Goal: Task Accomplishment & Management: Manage account settings

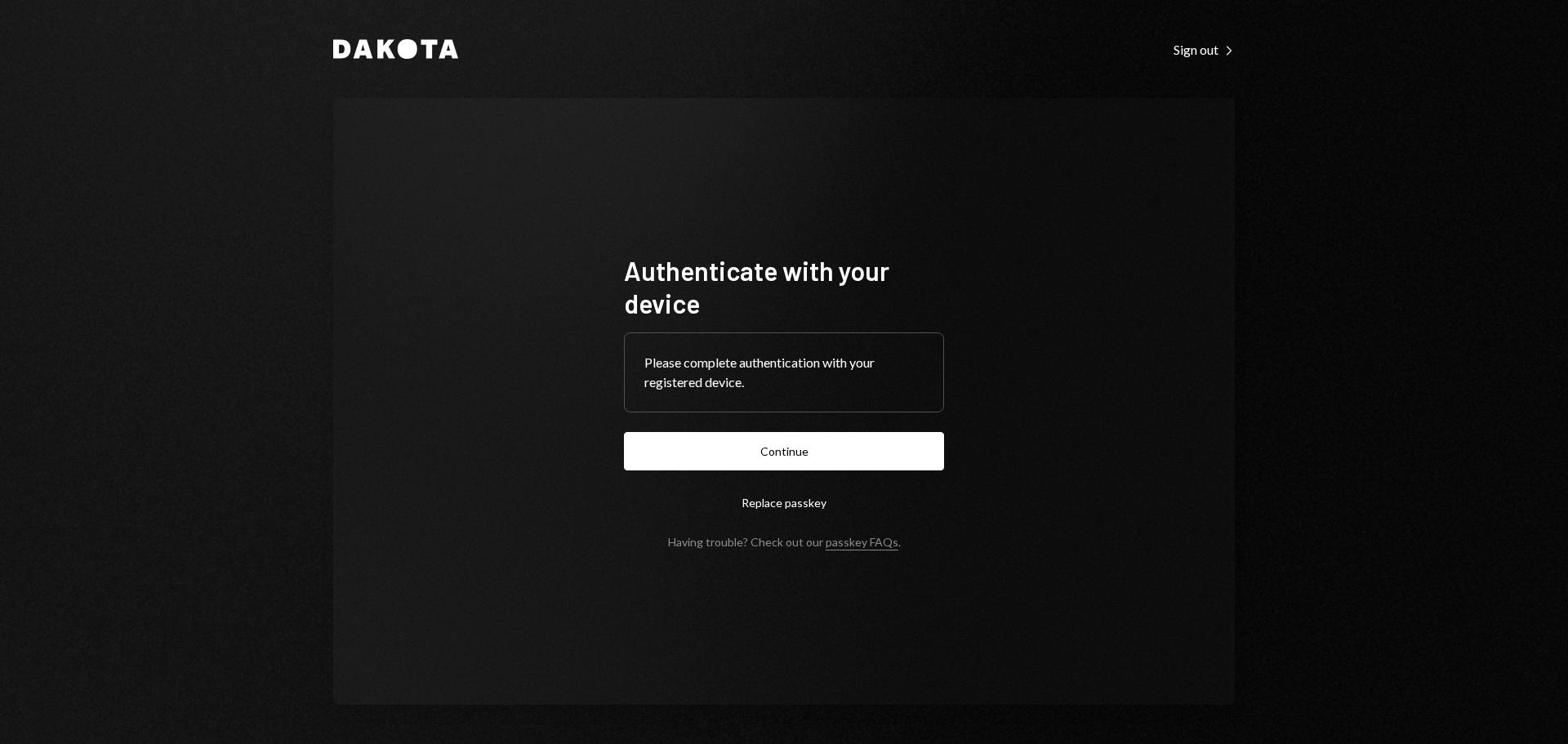
click at [853, 452] on button "Continue" at bounding box center [783, 451] width 320 height 38
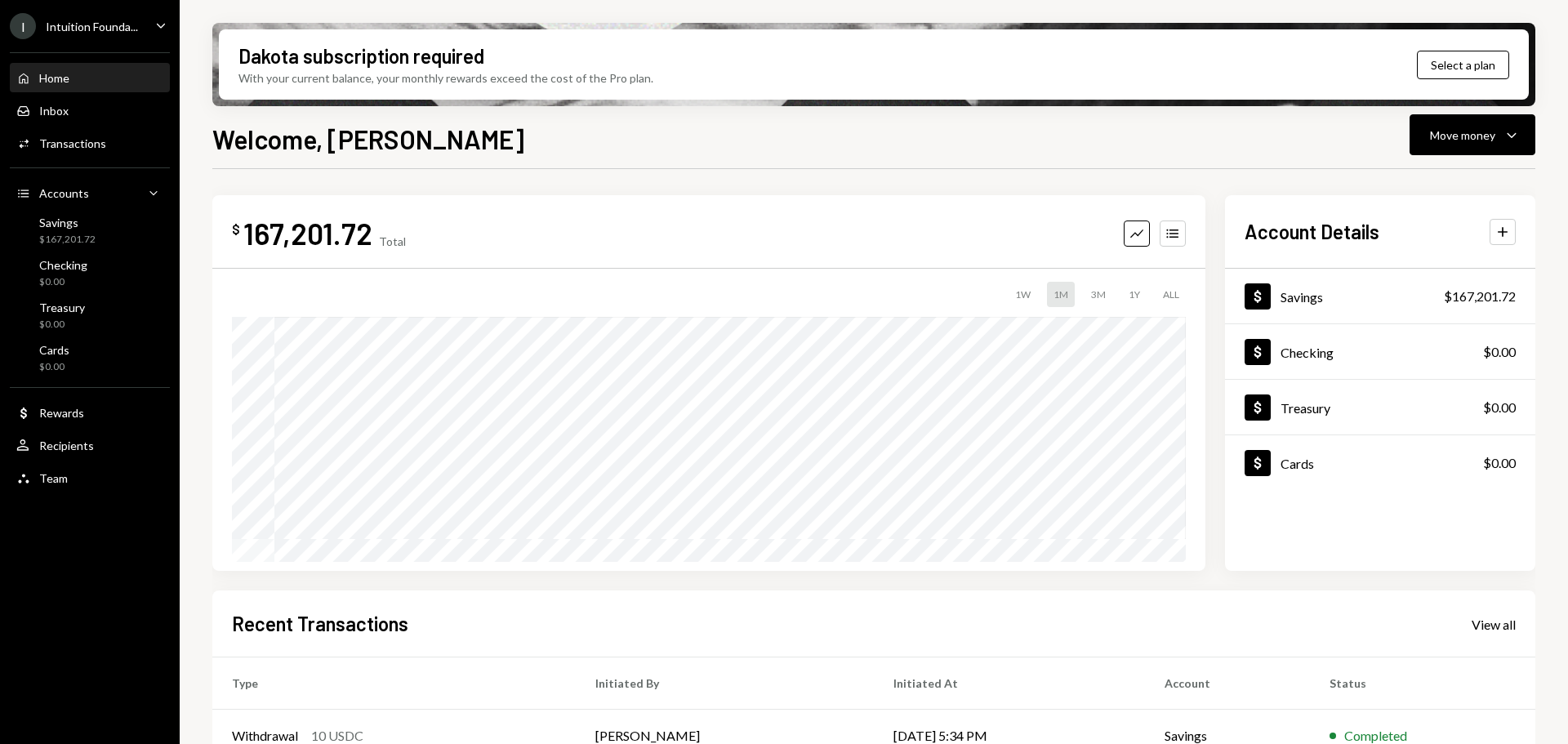
click at [59, 32] on div "Intuition Founda..." at bounding box center [91, 26] width 92 height 14
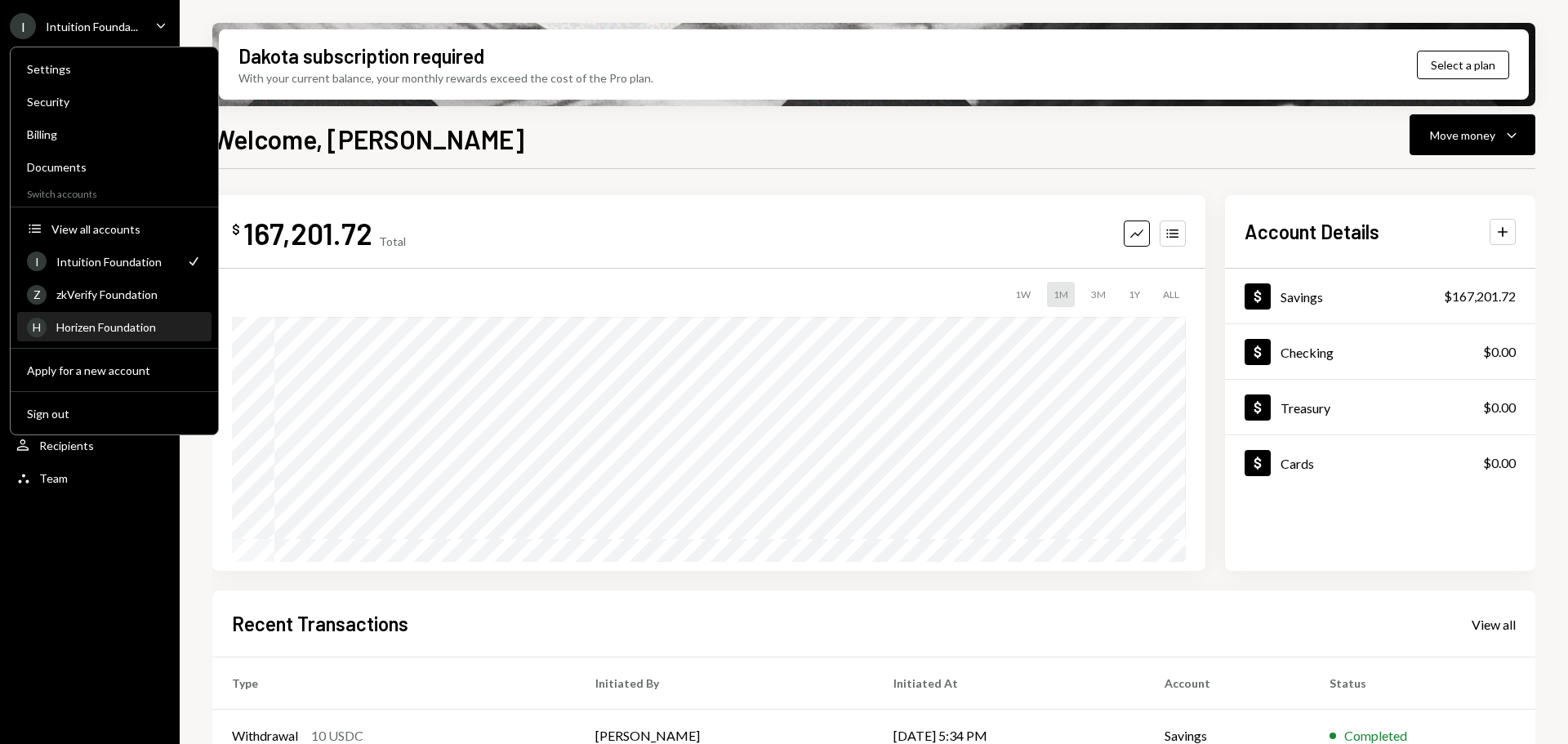
click at [123, 333] on div "Horizen Foundation" at bounding box center [129, 327] width 146 height 14
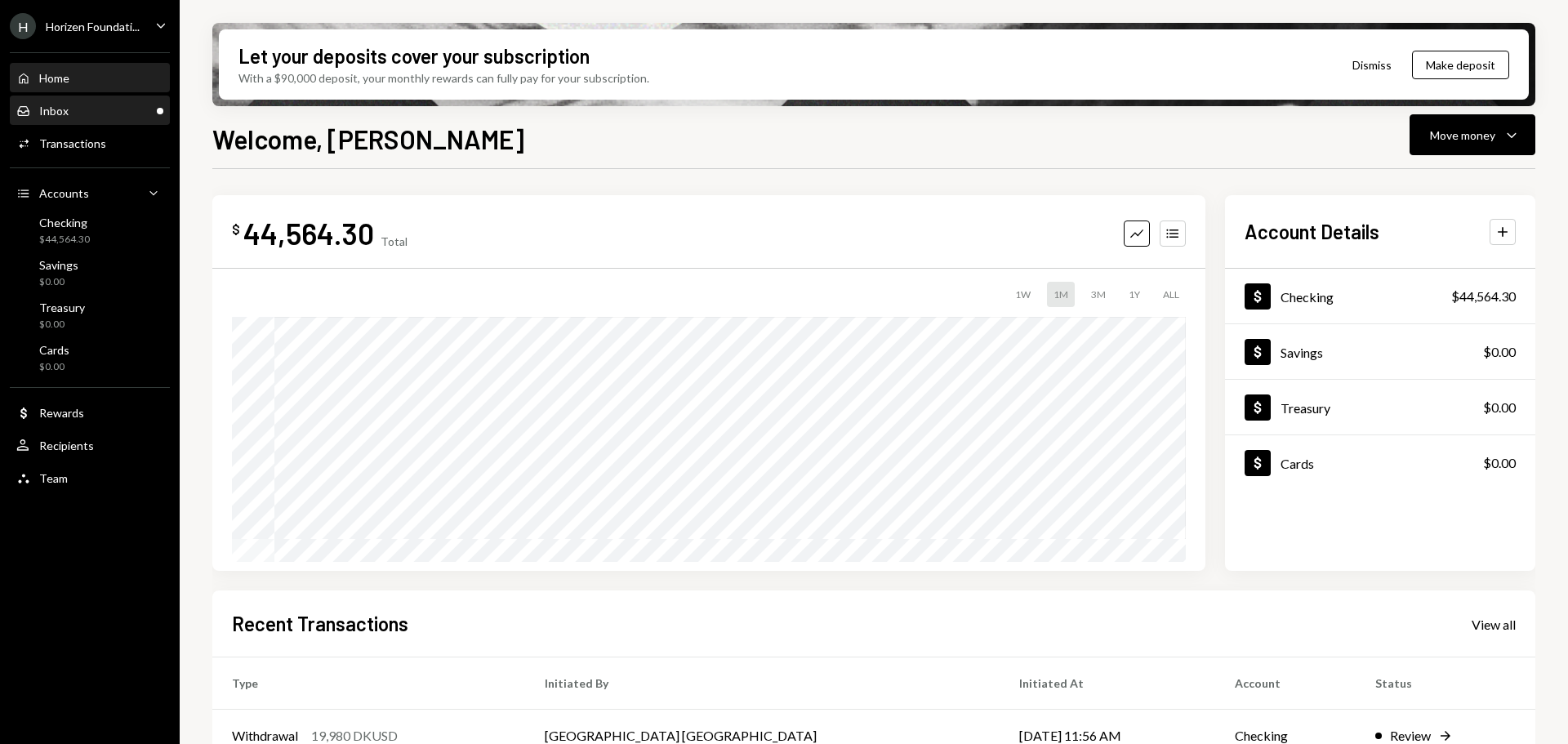
click at [123, 118] on div "Inbox Inbox" at bounding box center [90, 111] width 147 height 15
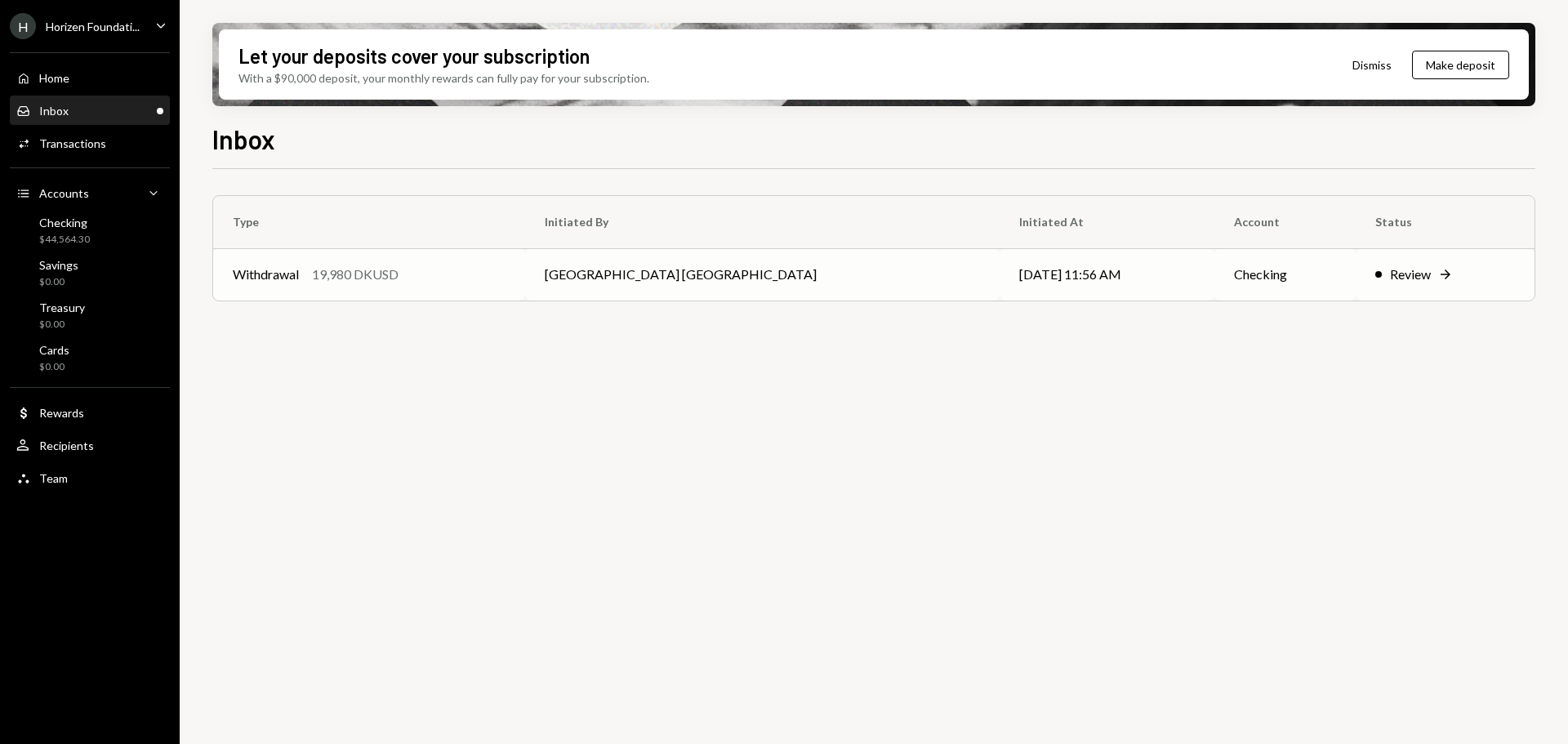
click at [778, 289] on td "[GEOGRAPHIC_DATA] [GEOGRAPHIC_DATA]" at bounding box center [762, 275] width 473 height 52
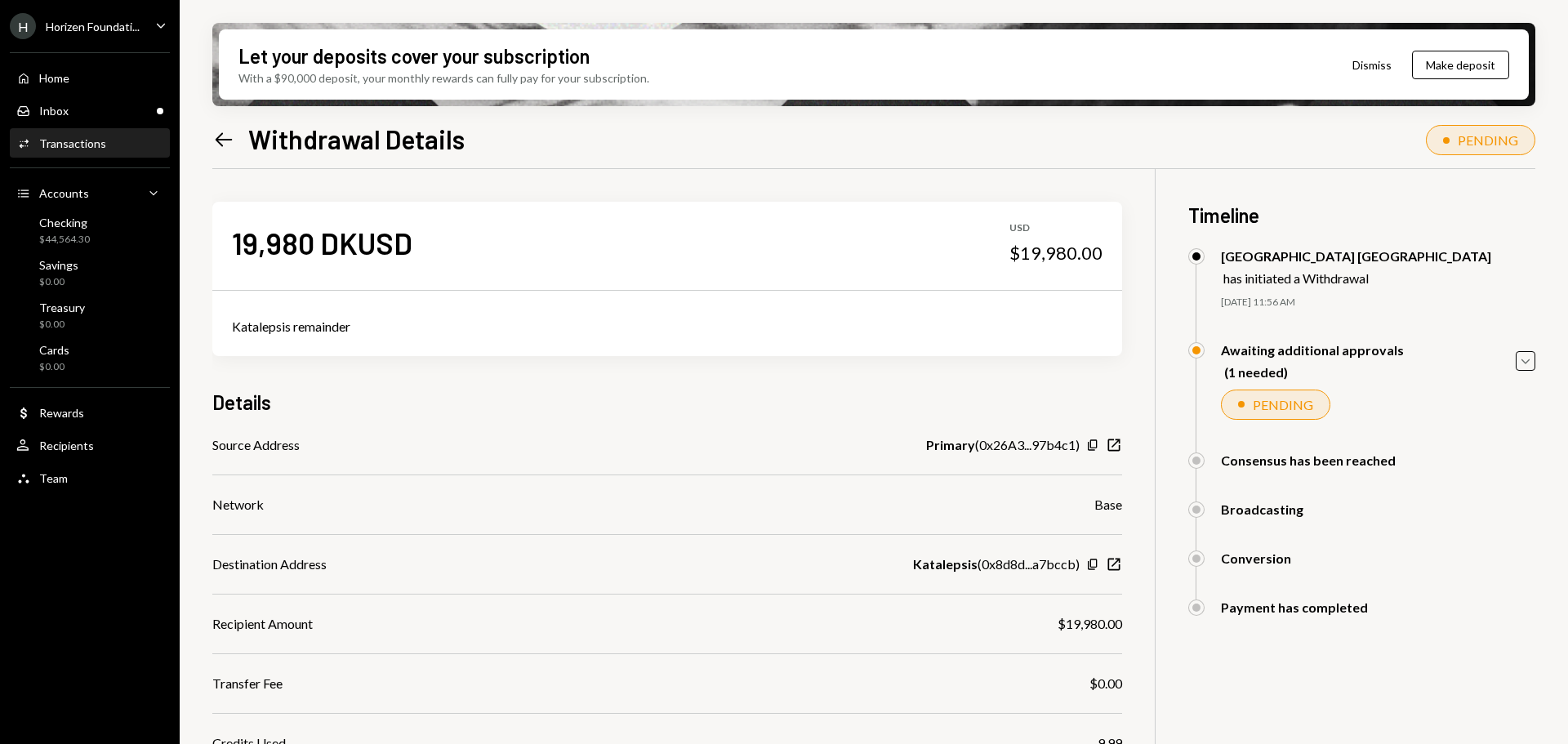
scroll to position [173, 0]
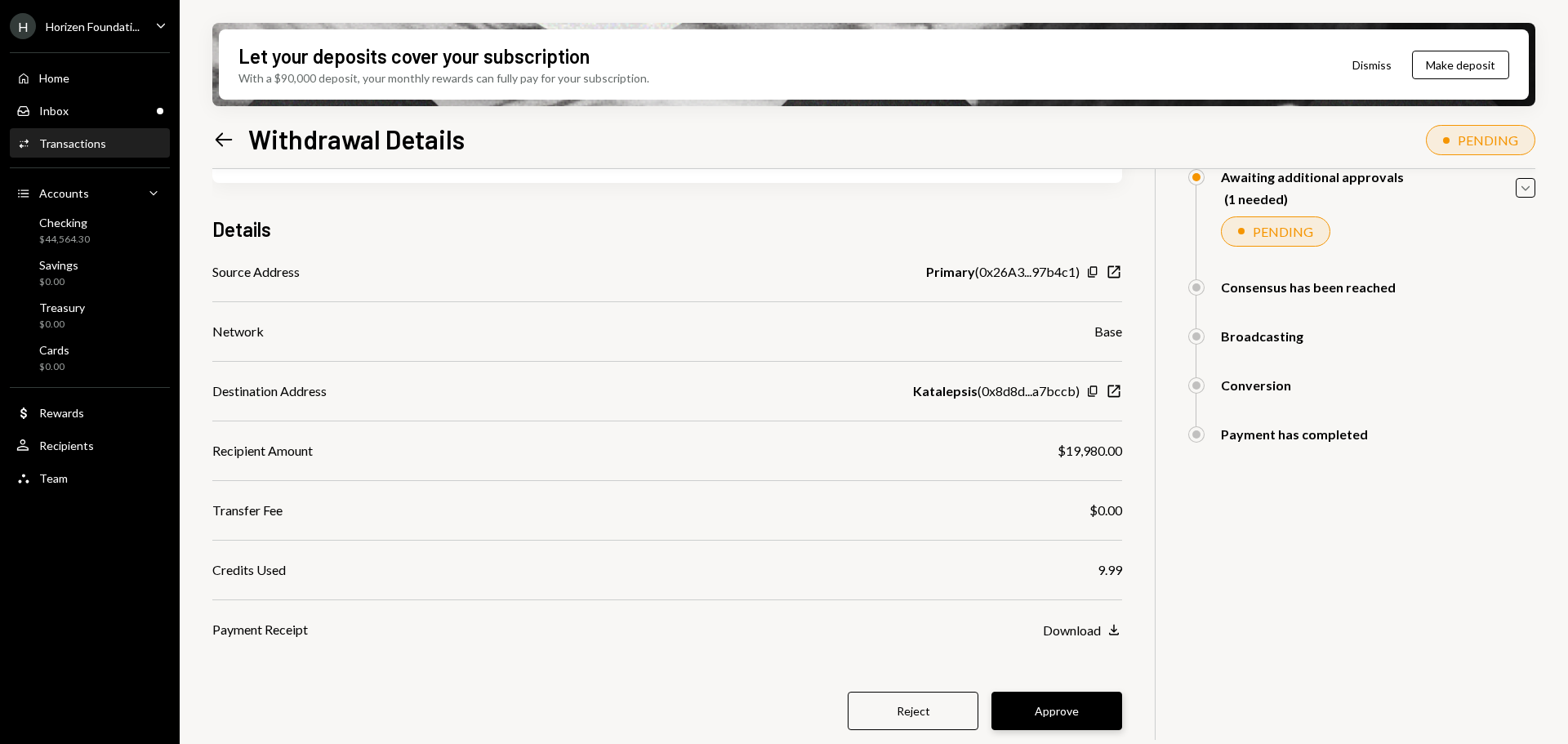
click at [1042, 696] on button "Approve" at bounding box center [1056, 710] width 131 height 38
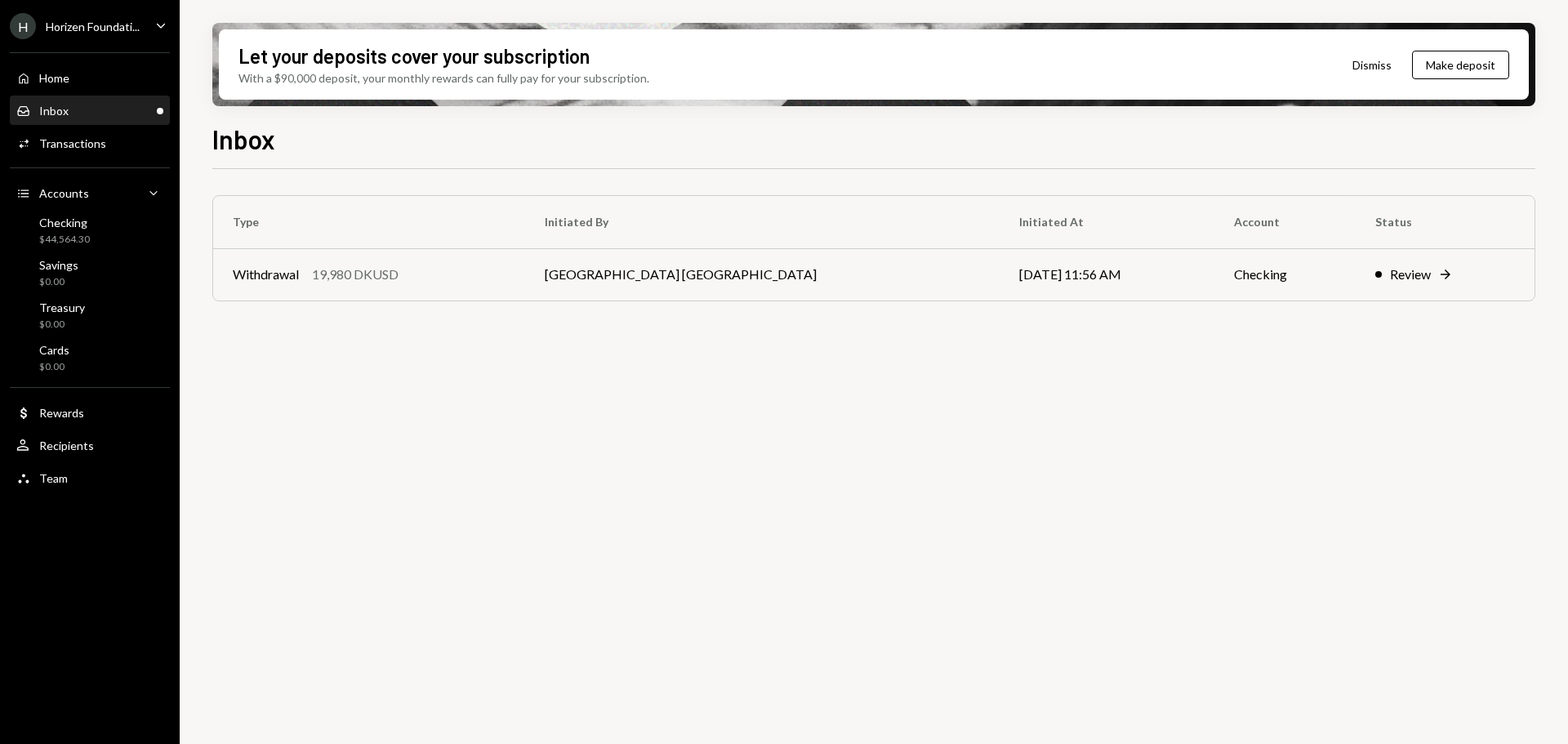
click at [79, 83] on div "Home Home" at bounding box center [90, 79] width 147 height 15
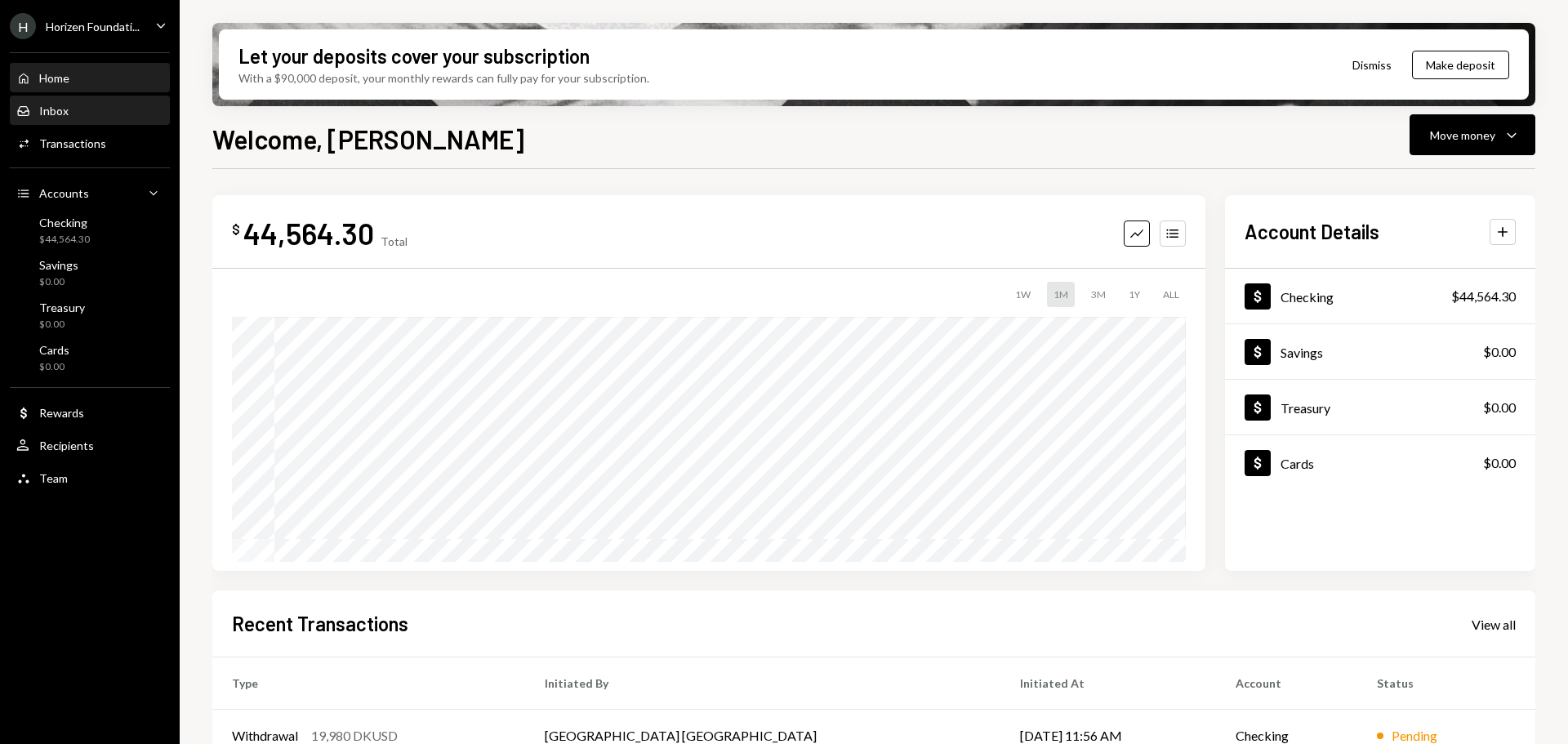
click at [97, 104] on div "Inbox Inbox" at bounding box center [90, 111] width 147 height 15
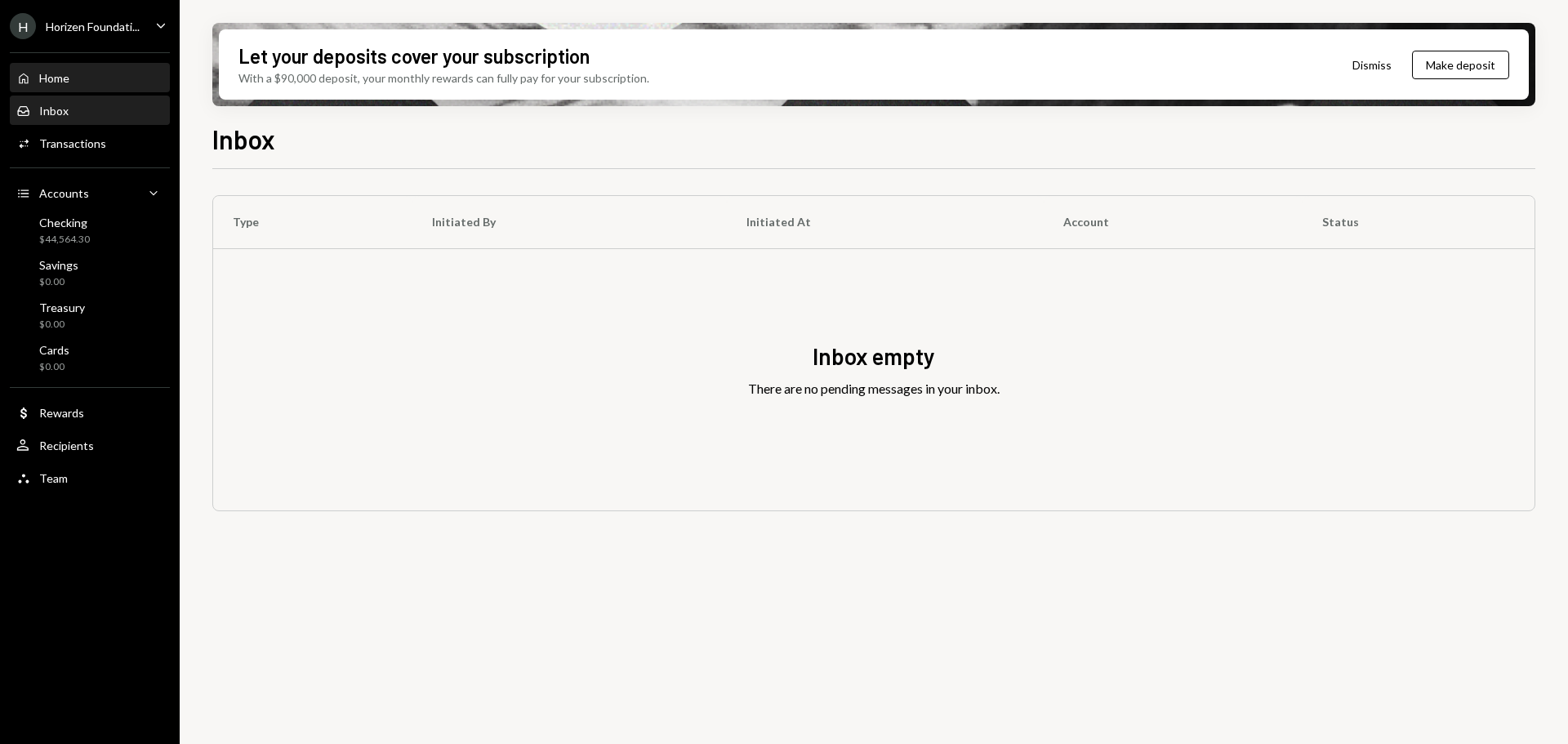
click at [97, 75] on div "Home Home" at bounding box center [90, 79] width 147 height 15
